Goal: Task Accomplishment & Management: Manage account settings

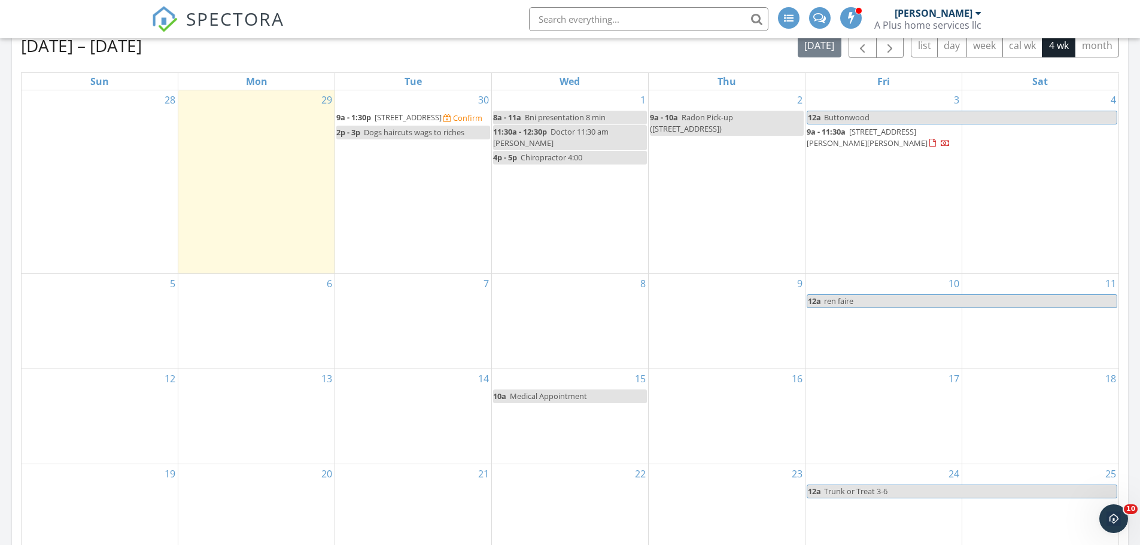
scroll to position [1646, 1159]
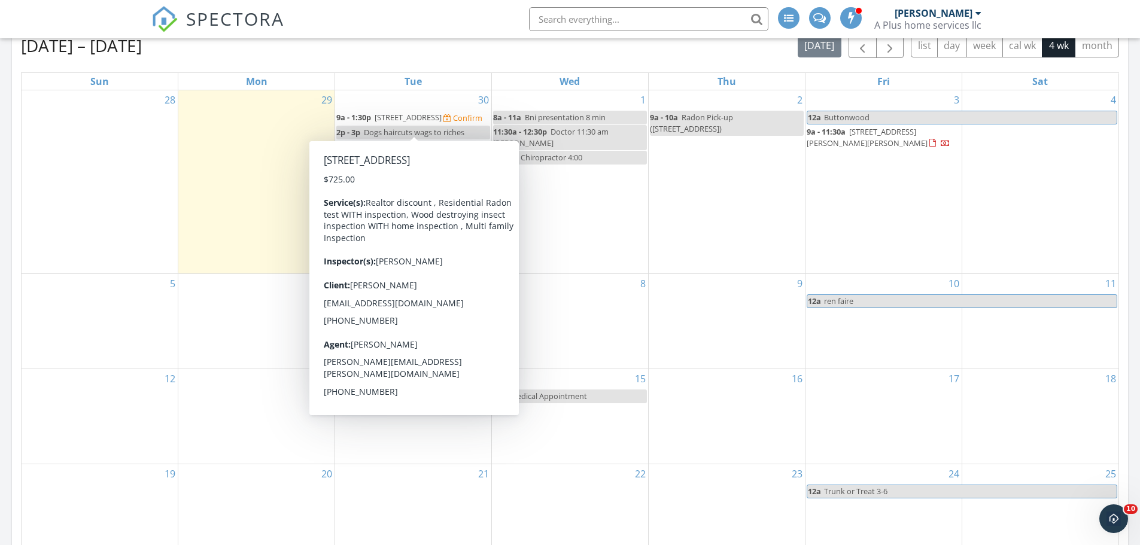
click at [373, 116] on link "9a - 1:30p 1515 Brick Ave, Scranton 18508" at bounding box center [389, 117] width 107 height 11
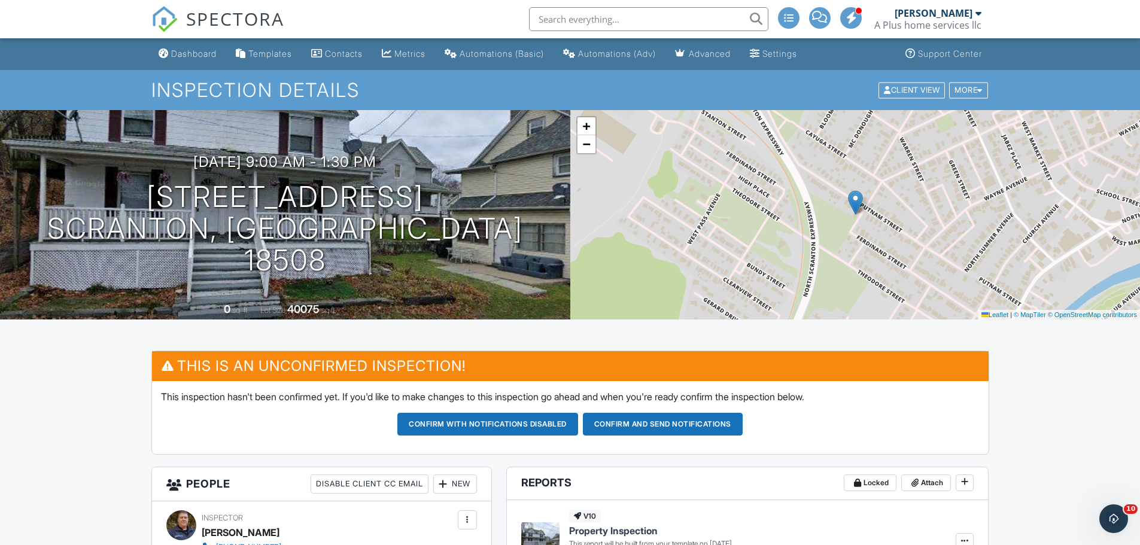
click at [226, 24] on span "SPECTORA" at bounding box center [235, 18] width 98 height 25
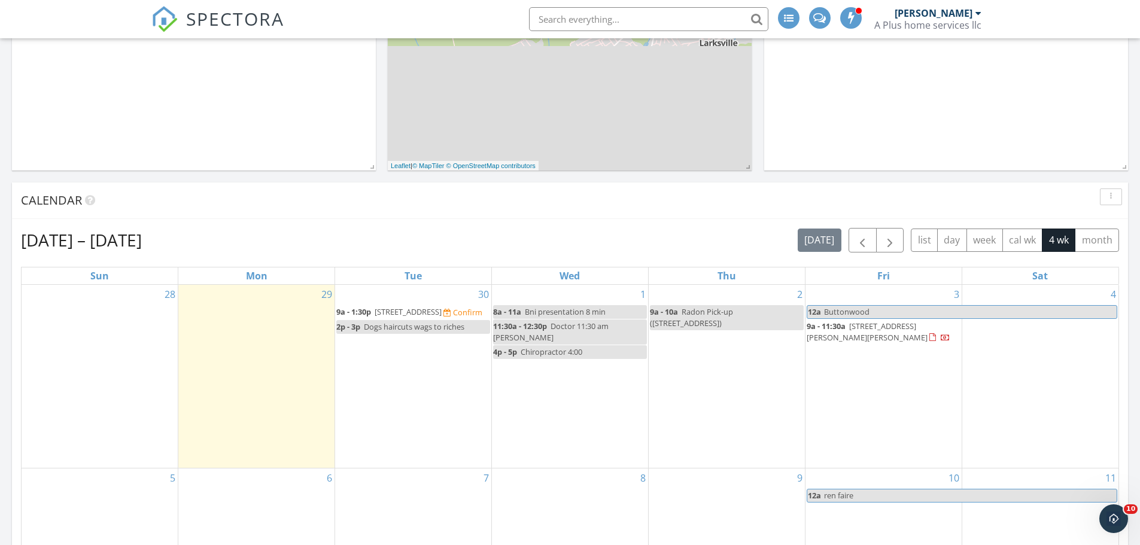
scroll to position [359, 0]
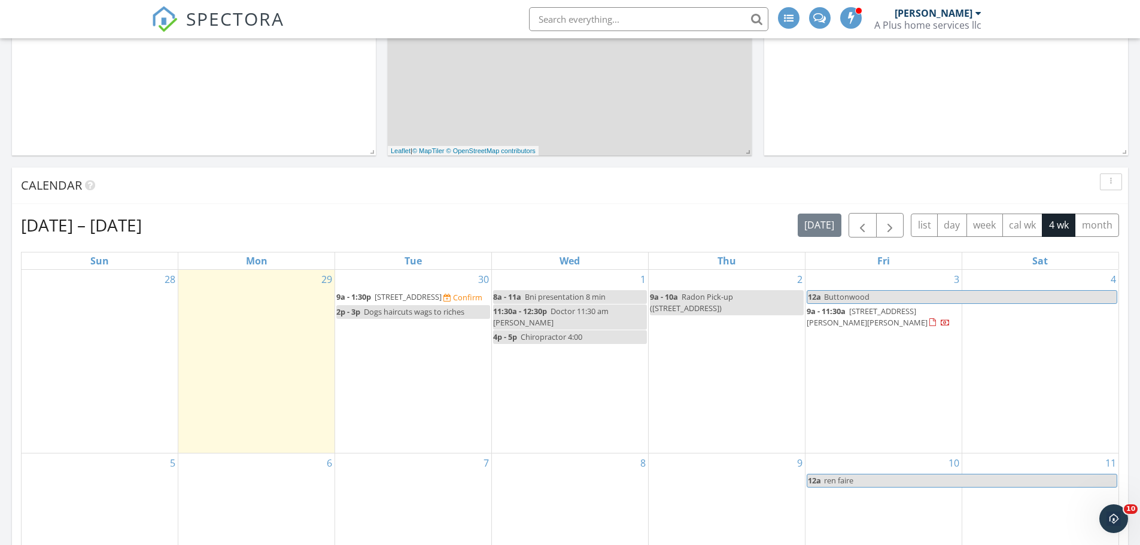
click at [704, 308] on div "9a - 10a Radon Pick-up (1515 Brick Ave, Scranton)" at bounding box center [727, 302] width 154 height 23
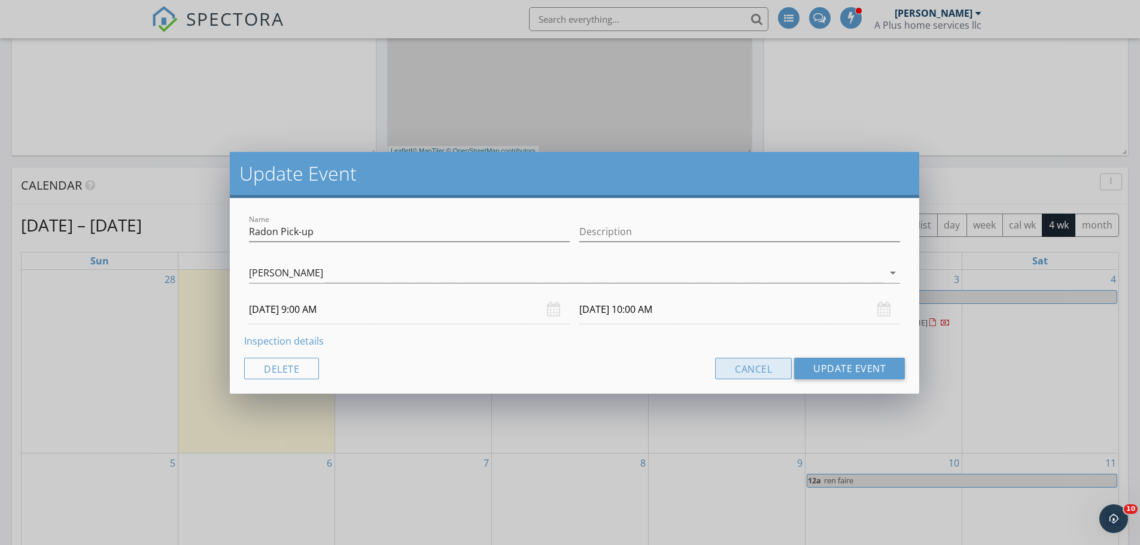
click at [739, 371] on button "Cancel" at bounding box center [753, 369] width 77 height 22
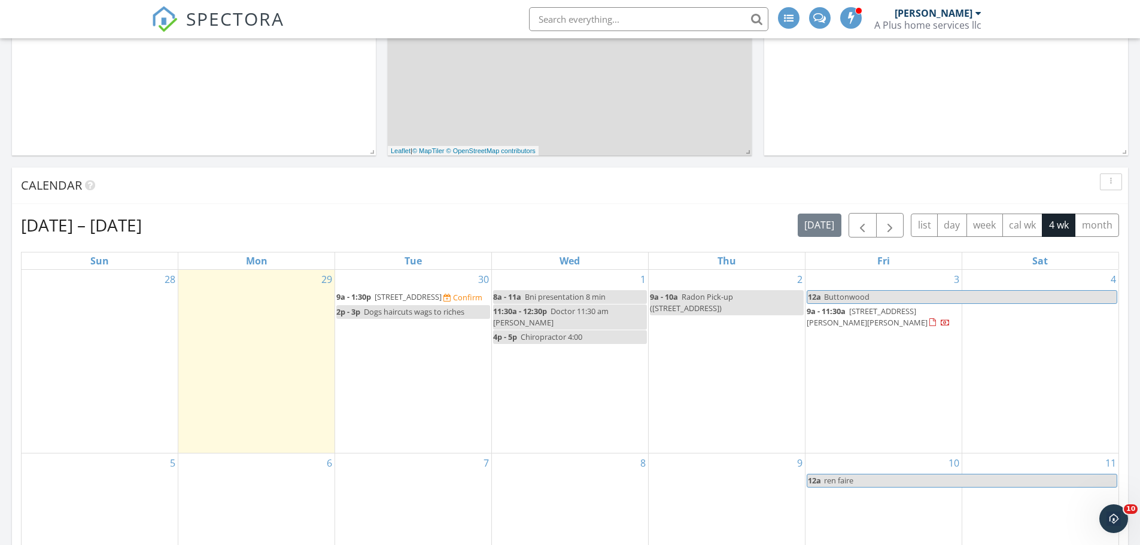
click at [414, 301] on span "1515 Brick Ave, Scranton 18508" at bounding box center [408, 296] width 67 height 11
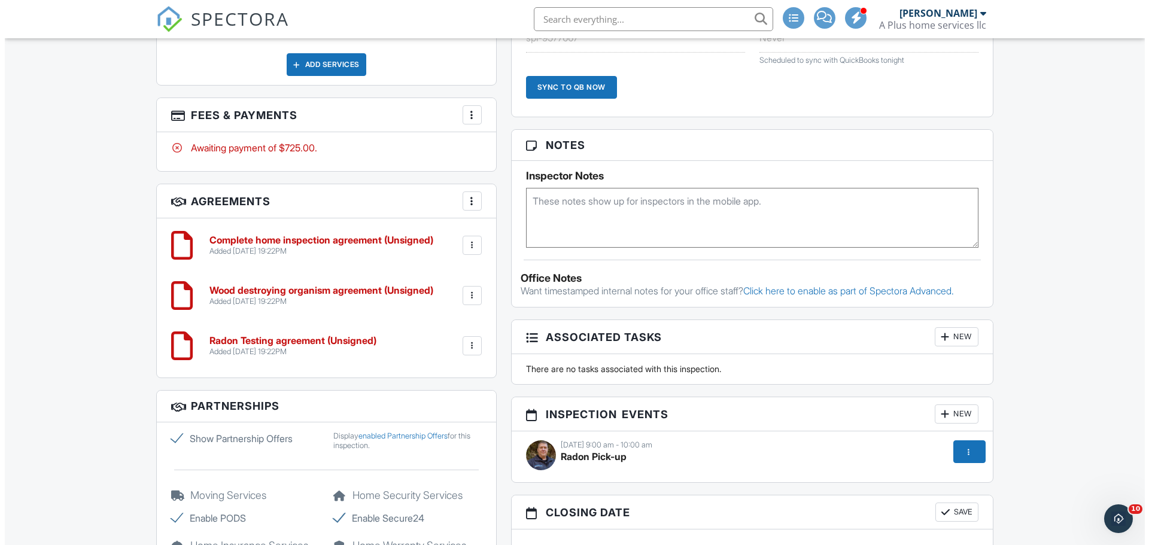
scroll to position [1197, 0]
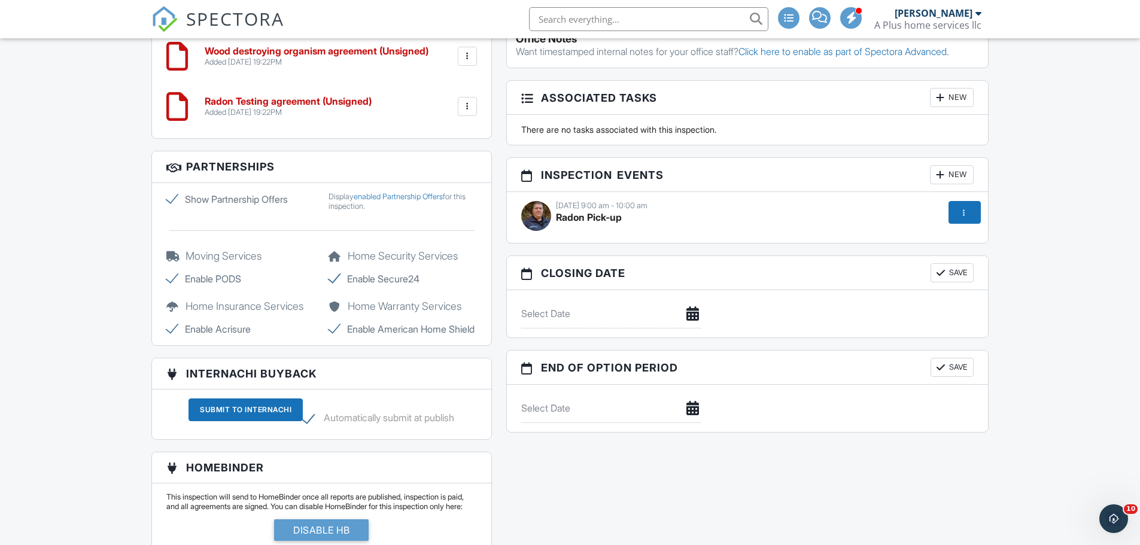
click at [628, 206] on div "[DATE] 9:00 am - 10:00 am" at bounding box center [747, 206] width 453 height 10
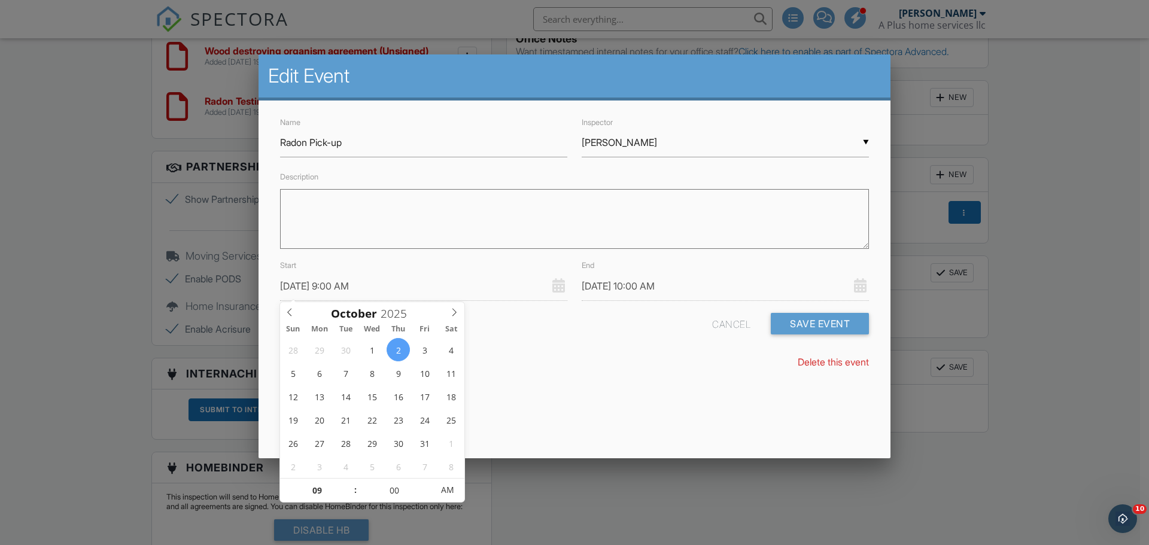
click at [350, 277] on input "[DATE] 9:00 AM" at bounding box center [423, 286] width 287 height 29
type input "[DATE] 10:00 AM"
type input "10"
click at [352, 484] on span at bounding box center [349, 485] width 8 height 12
type input "10/02/2025 11:00 AM"
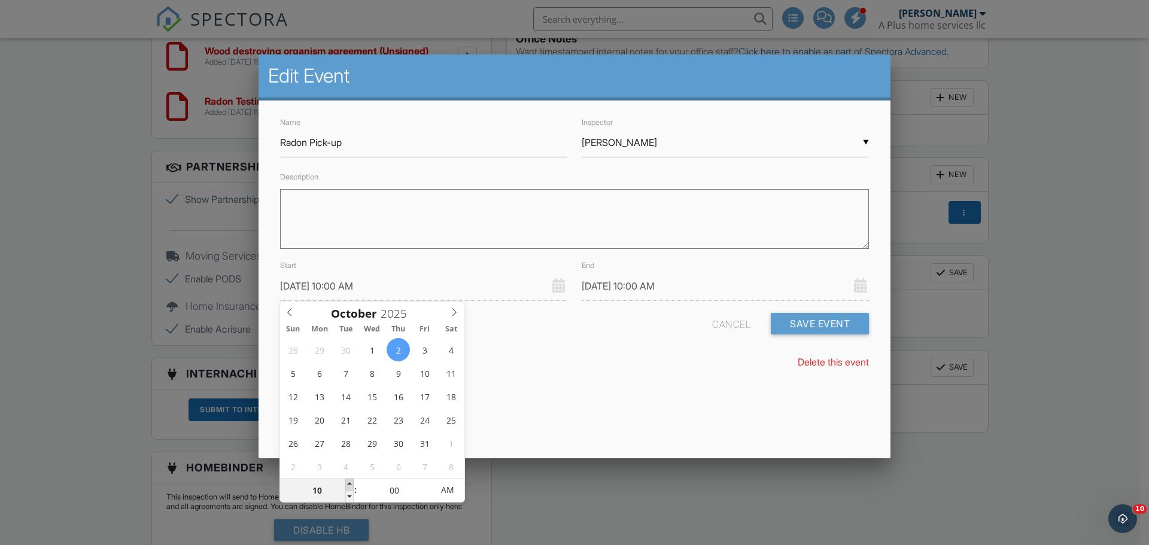
type input "11"
click at [675, 277] on input "10/02/2025 11:00 AM" at bounding box center [725, 286] width 287 height 29
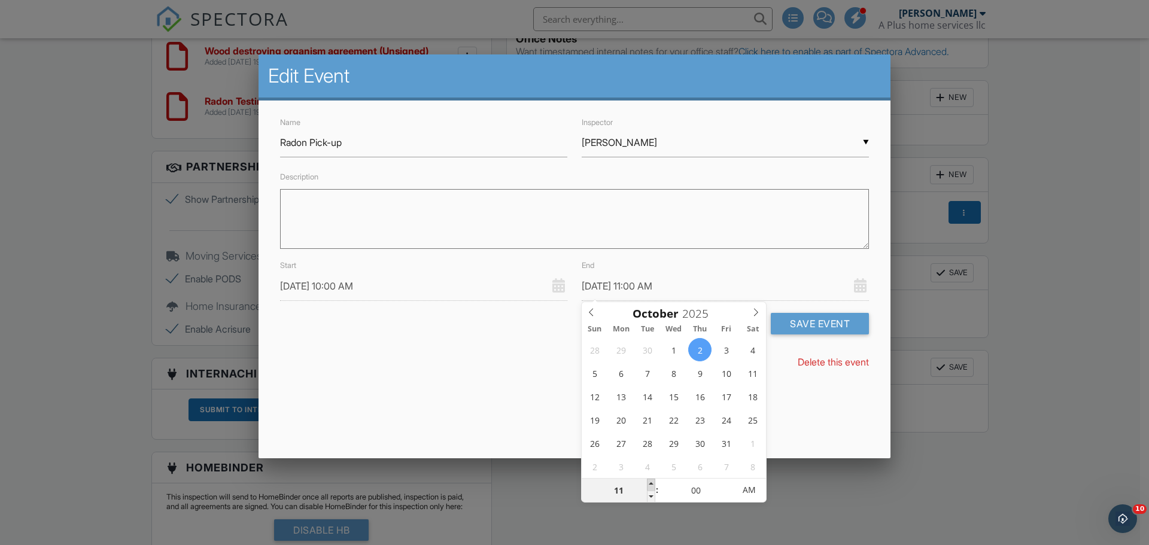
type input "10/02/2025 12:00 PM"
type input "12"
click at [652, 485] on span at bounding box center [651, 485] width 8 height 12
type input "10/02/2025 1:00 PM"
type input "01"
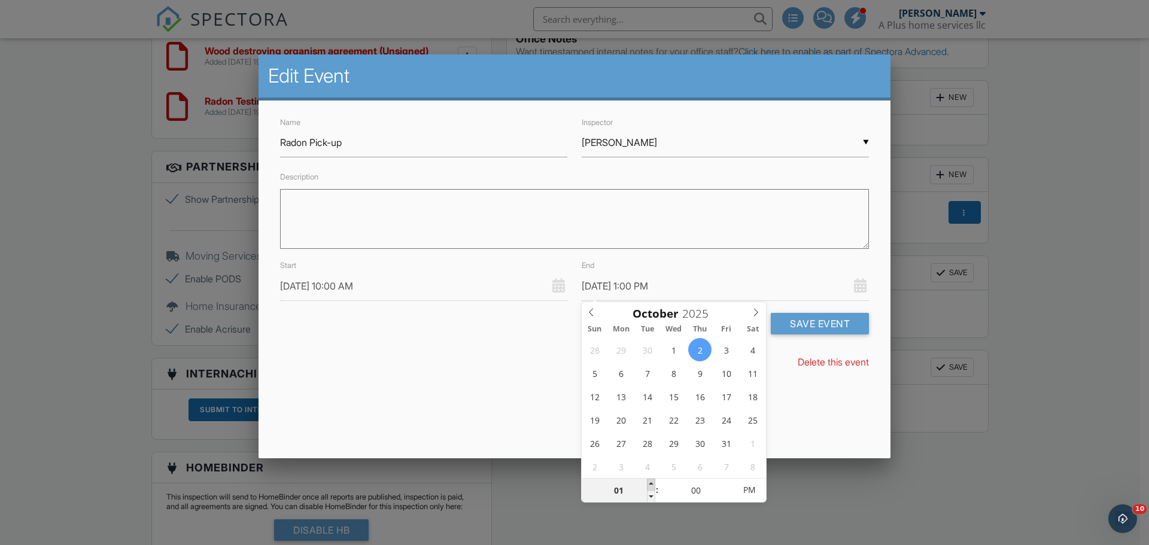
click at [652, 485] on span at bounding box center [651, 485] width 8 height 12
type input "10/02/2025 12:00 PM"
type input "12"
click at [654, 494] on span at bounding box center [651, 497] width 8 height 12
click at [466, 365] on div "Delete this event" at bounding box center [574, 362] width 603 height 13
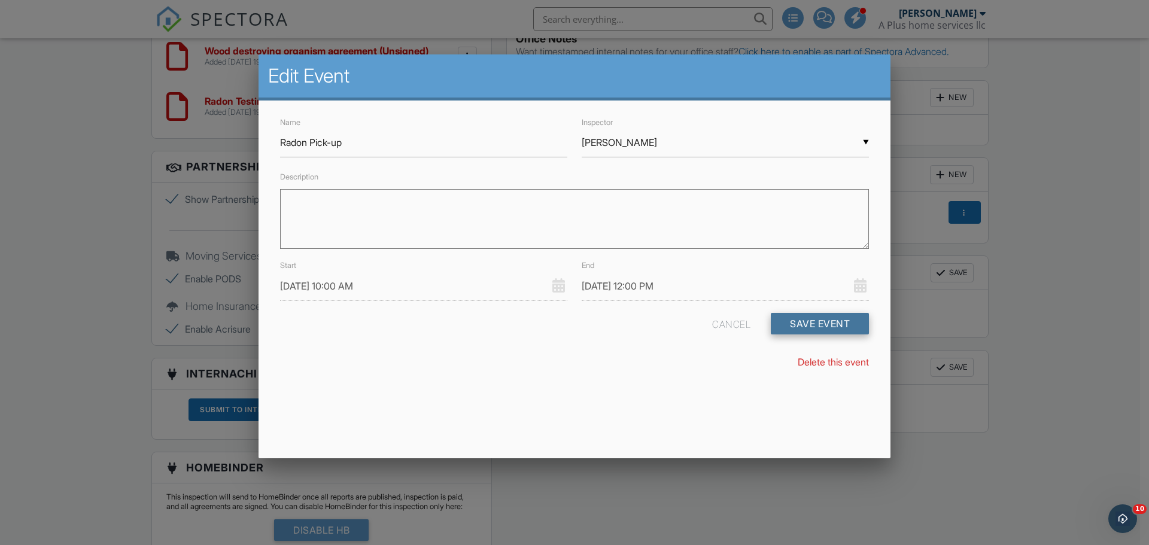
click at [825, 326] on button "Save Event" at bounding box center [820, 324] width 98 height 22
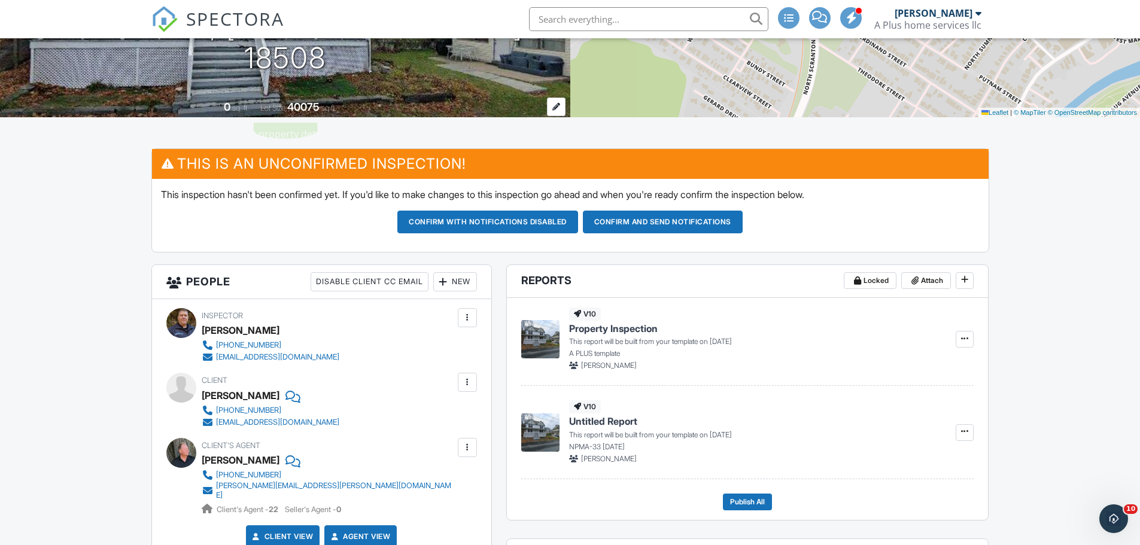
scroll to position [239, 0]
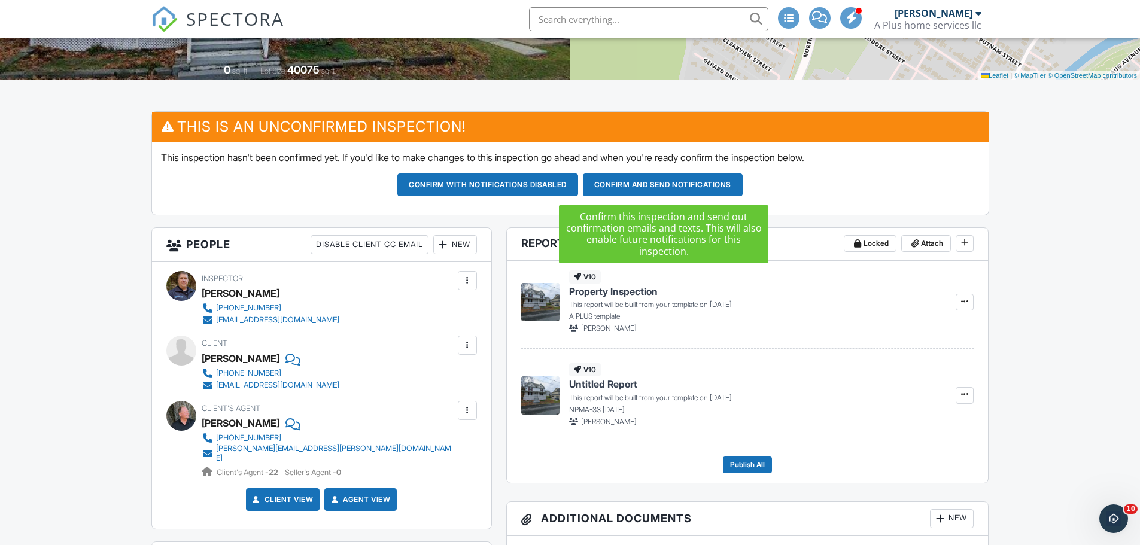
click at [640, 180] on button "Confirm and send notifications" at bounding box center [663, 185] width 160 height 23
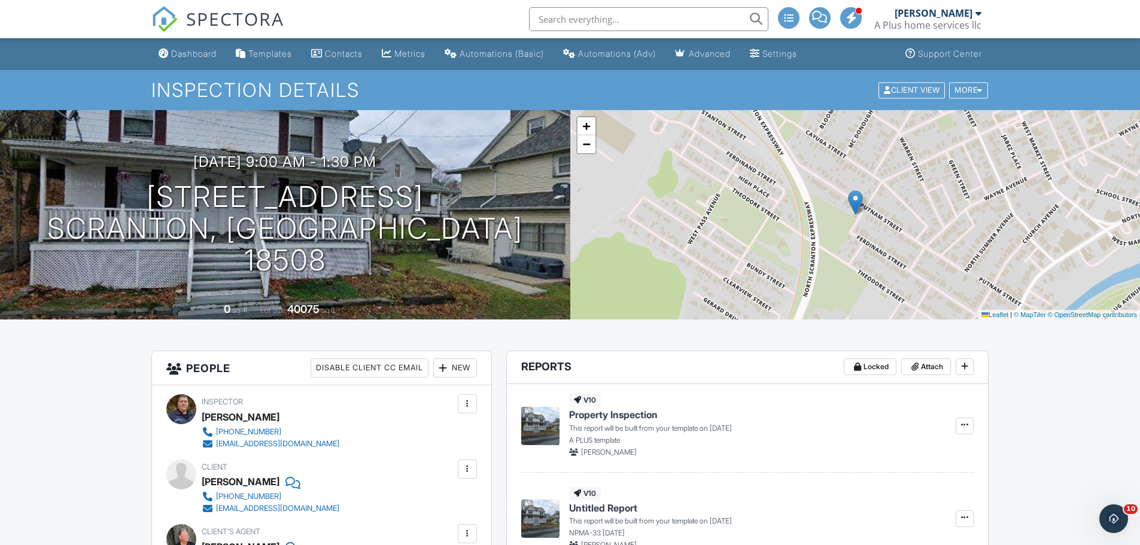
click at [212, 16] on span "SPECTORA" at bounding box center [235, 18] width 98 height 25
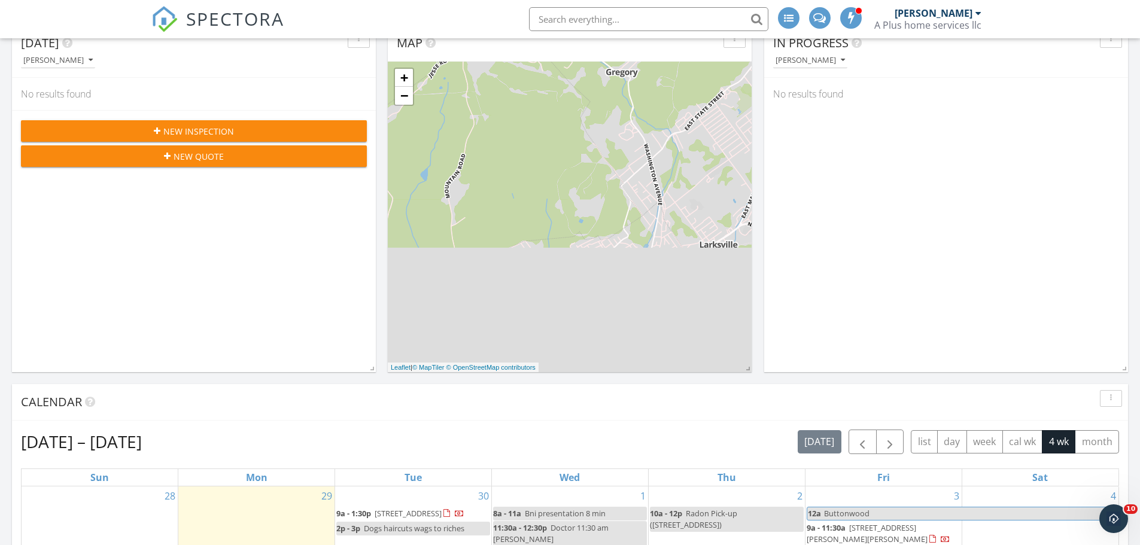
scroll to position [359, 0]
